Goal: Task Accomplishment & Management: Complete application form

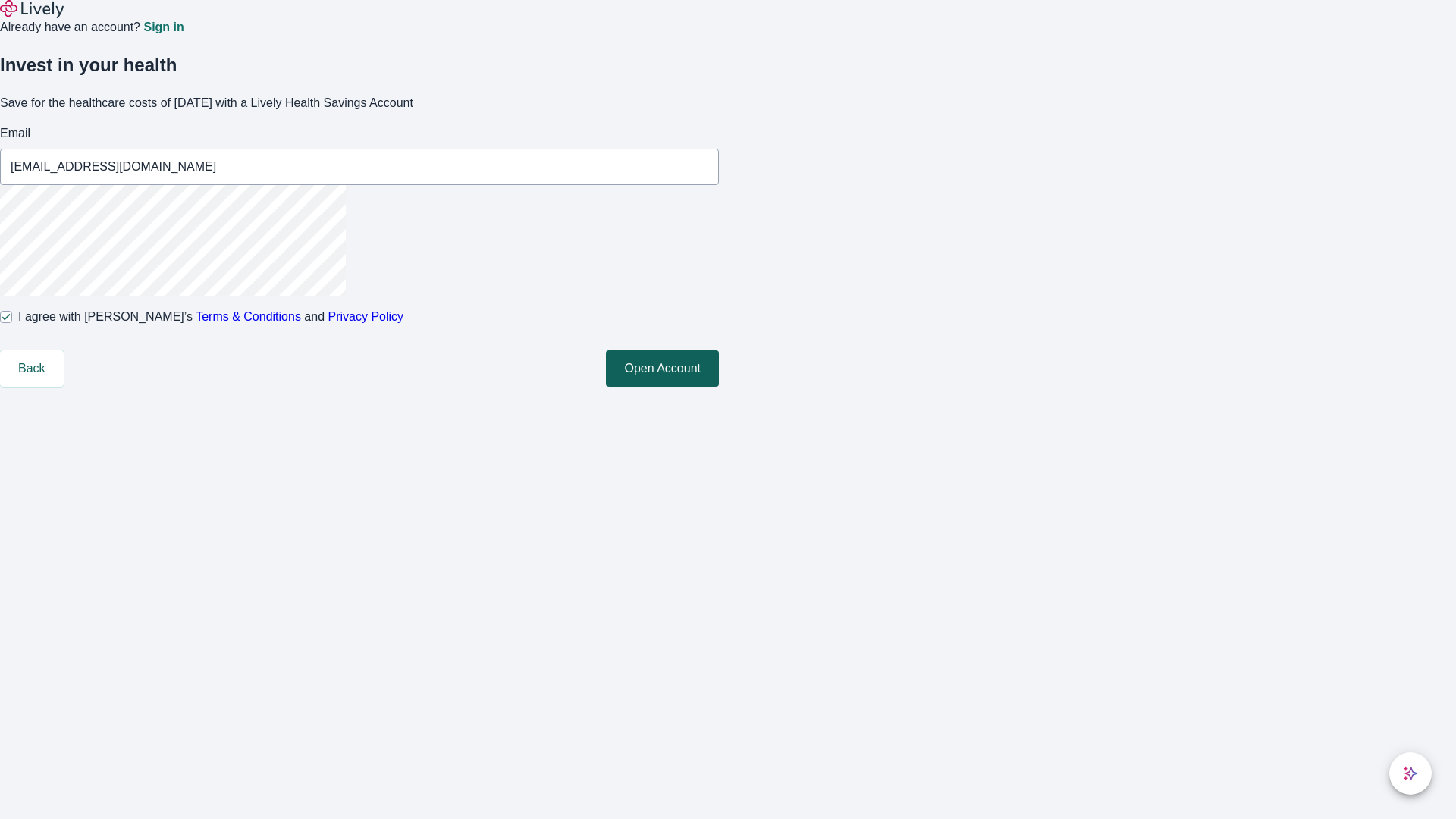
click at [719, 387] on button "Open Account" at bounding box center [662, 368] width 113 height 37
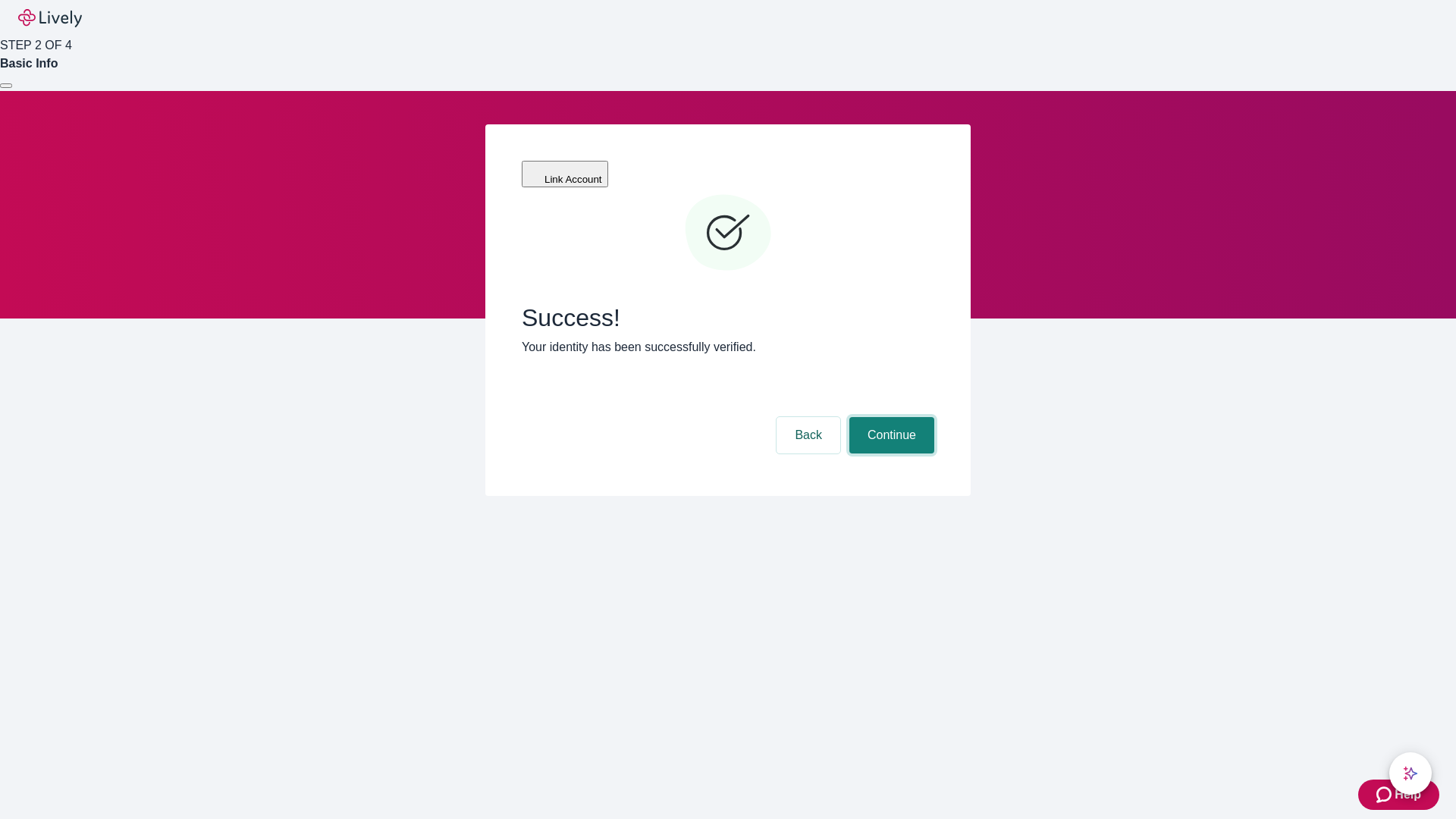
click at [890, 417] on button "Continue" at bounding box center [891, 435] width 85 height 37
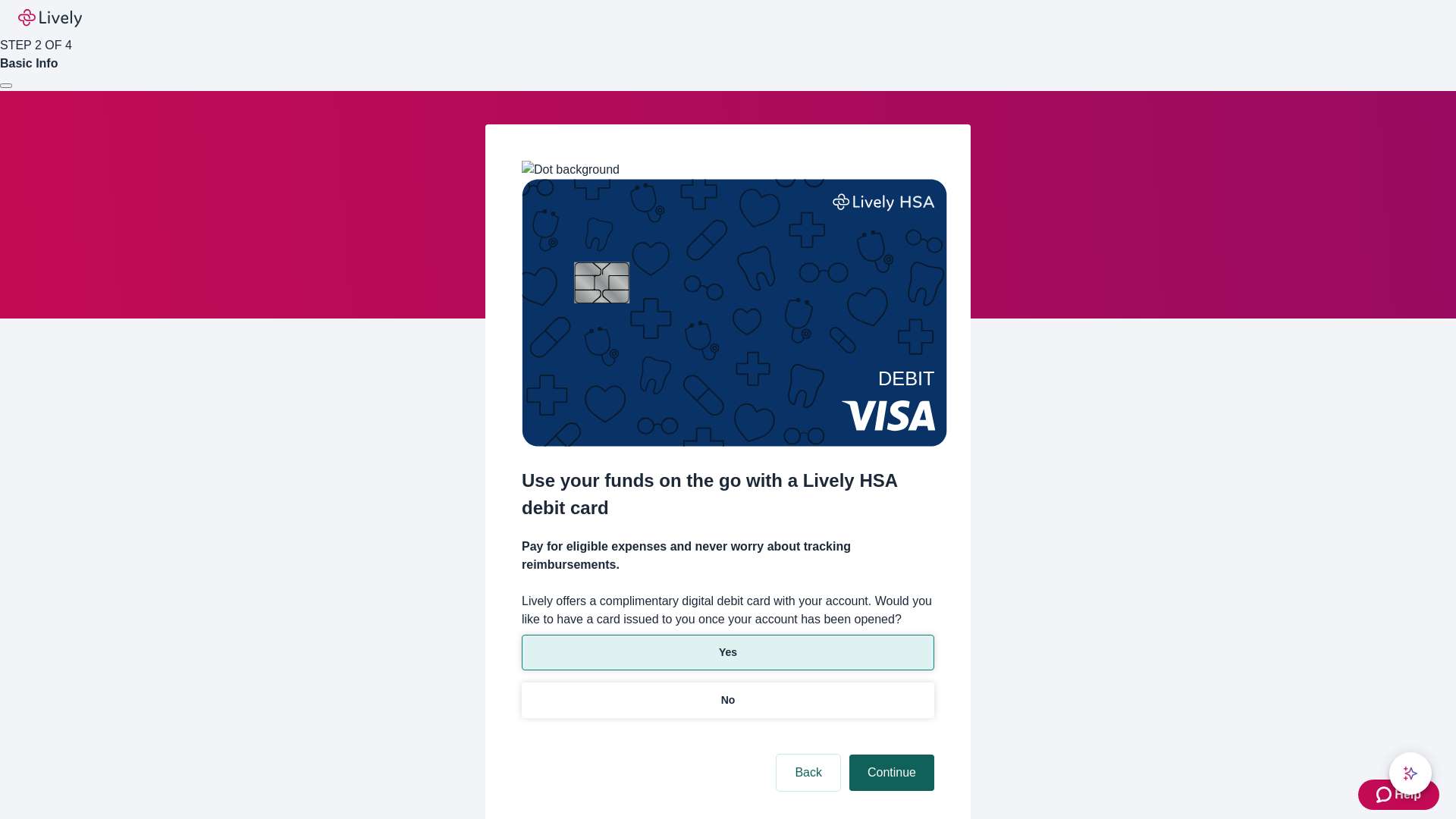
click at [727, 692] on p "No" at bounding box center [728, 700] width 14 height 16
click at [890, 755] on button "Continue" at bounding box center [891, 773] width 85 height 37
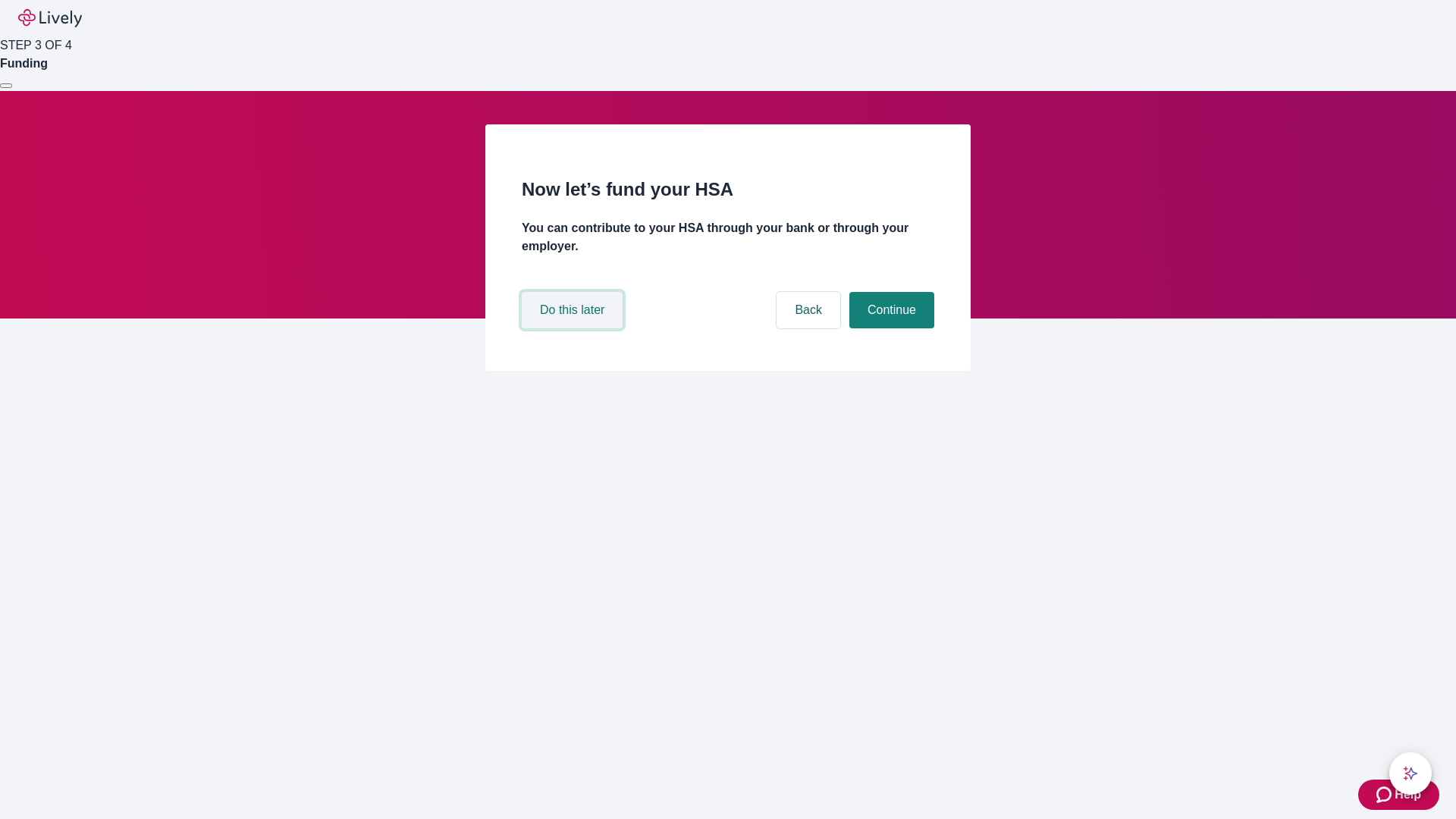
click at [574, 329] on button "Do this later" at bounding box center [572, 310] width 101 height 37
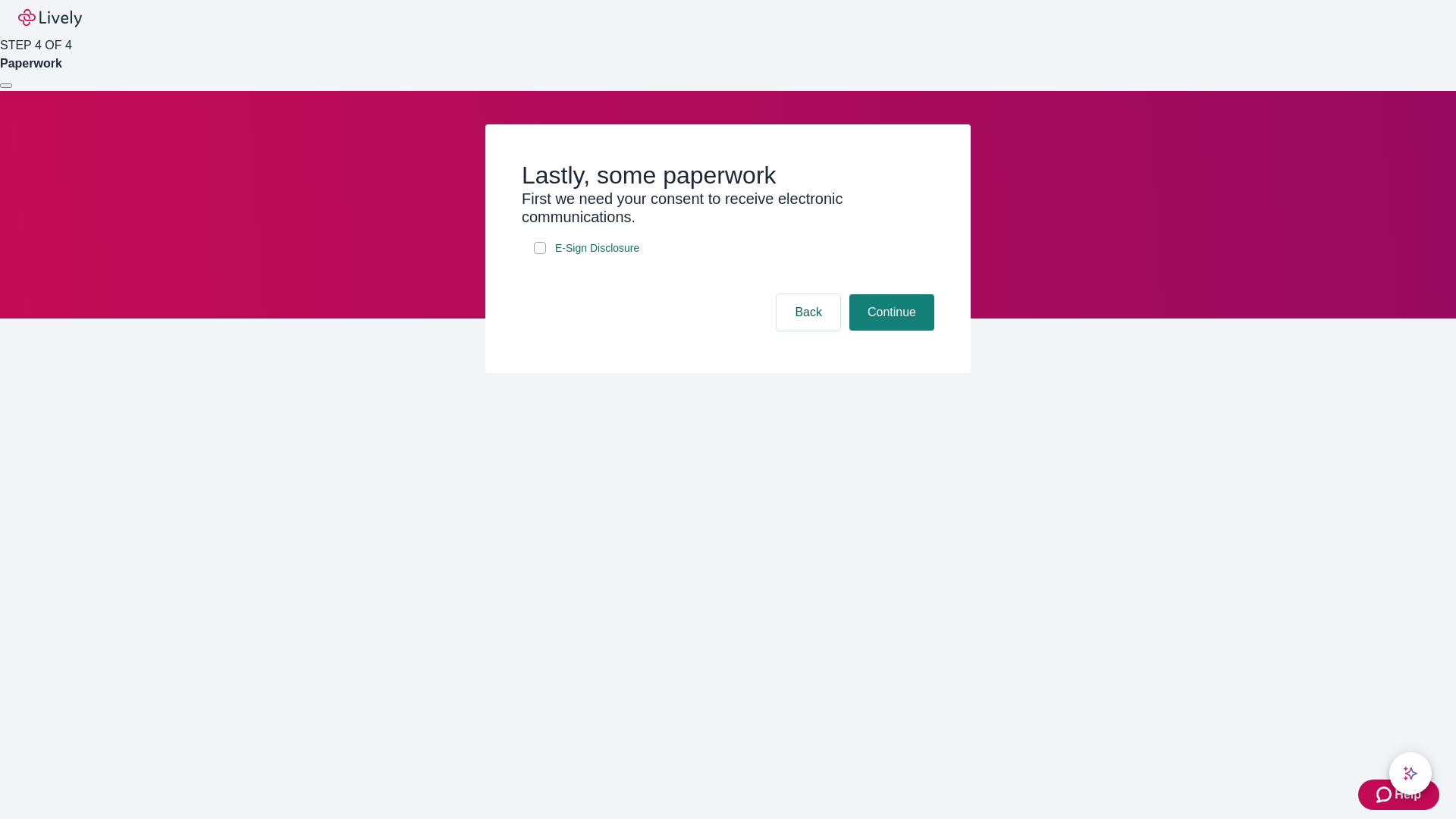
click at [540, 254] on input "E-Sign Disclosure" at bounding box center [540, 248] width 13 height 13
checkbox input "true"
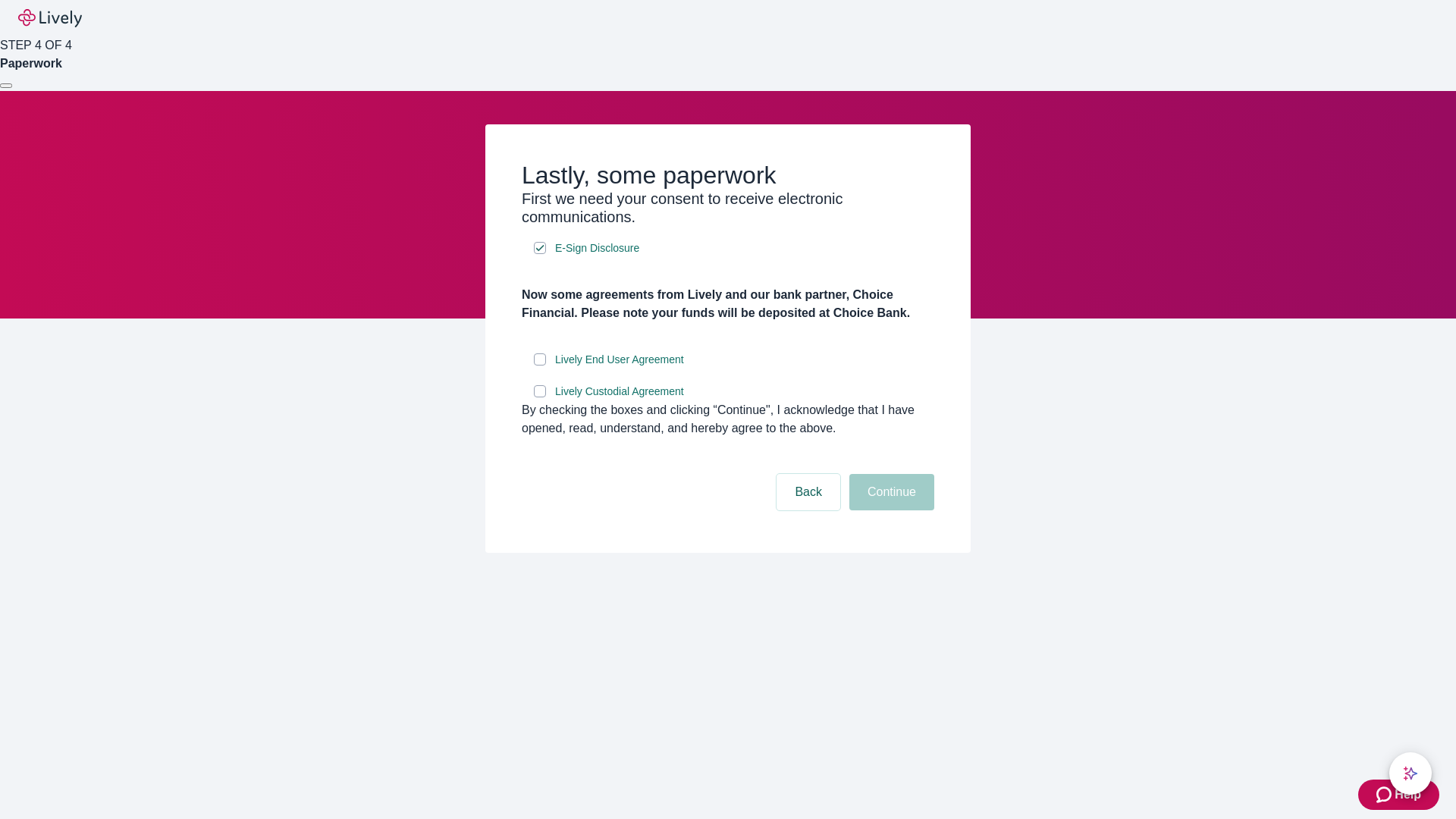
click at [540, 365] on input "Lively End User Agreement" at bounding box center [540, 360] width 13 height 13
checkbox input "true"
click at [540, 397] on input "Lively Custodial Agreement" at bounding box center [540, 391] width 13 height 13
checkbox input "true"
click at [890, 510] on button "Continue" at bounding box center [891, 492] width 85 height 37
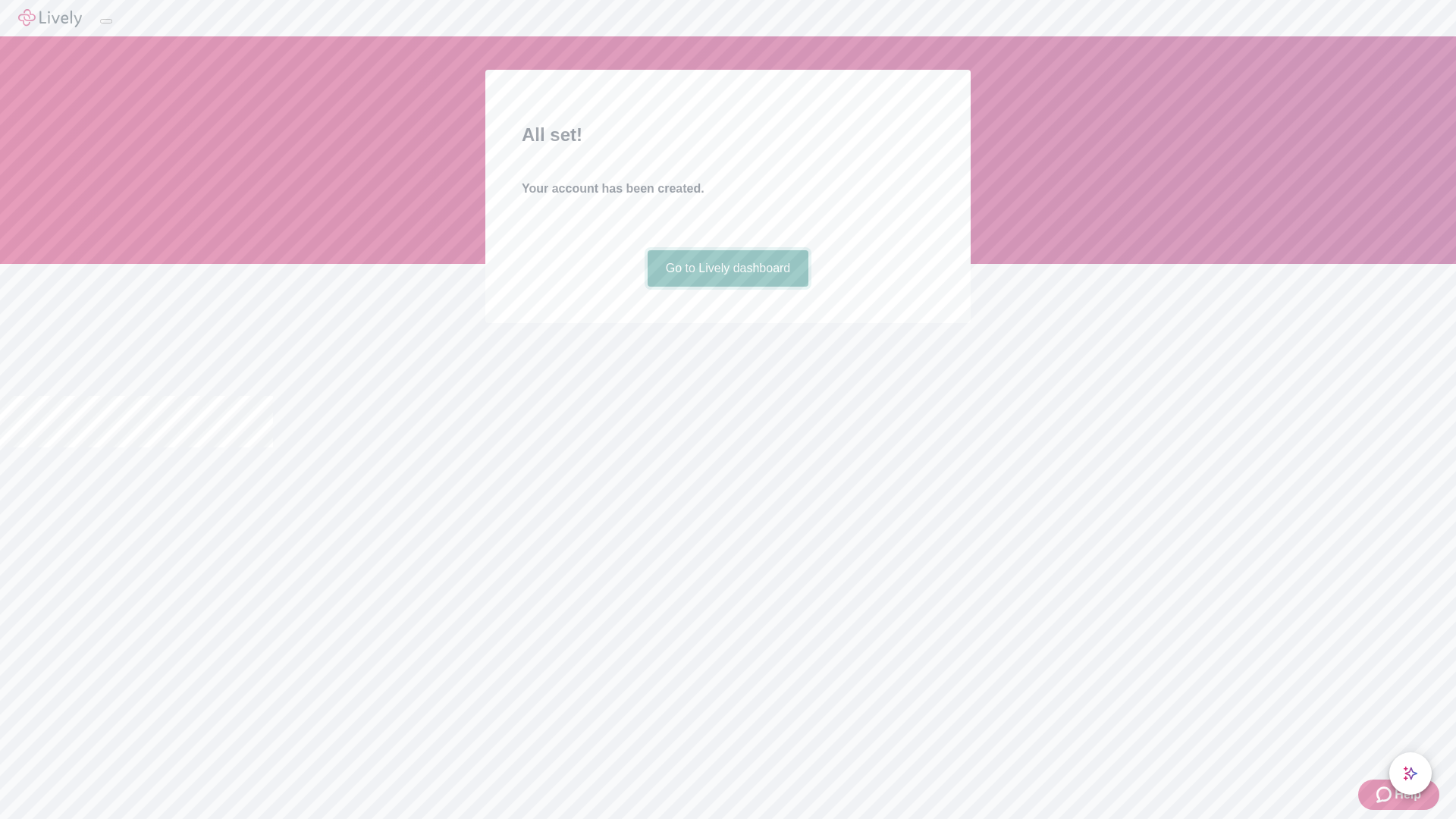
click at [727, 287] on link "Go to Lively dashboard" at bounding box center [728, 268] width 162 height 37
